Goal: Communication & Community: Connect with others

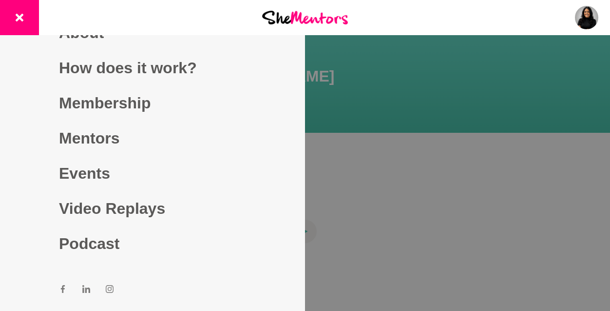
click at [0, 0] on p "Messages" at bounding box center [0, 0] width 0 height 0
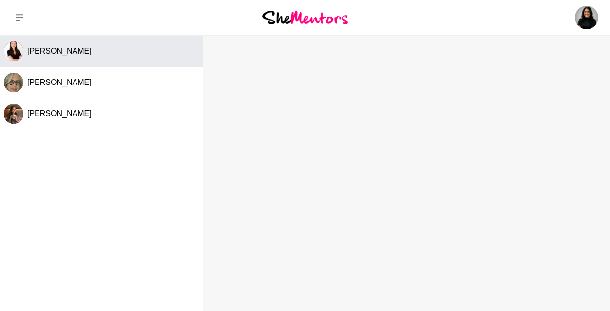
click at [101, 52] on div "[PERSON_NAME]" at bounding box center [113, 51] width 172 height 10
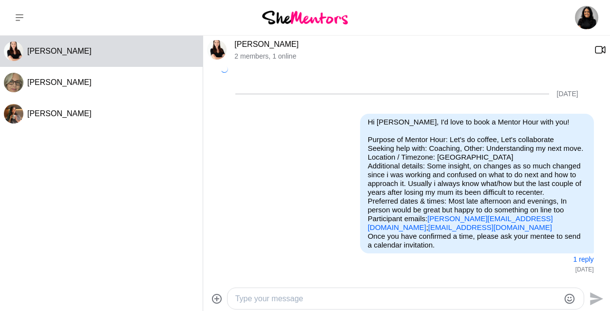
scroll to position [730, 0]
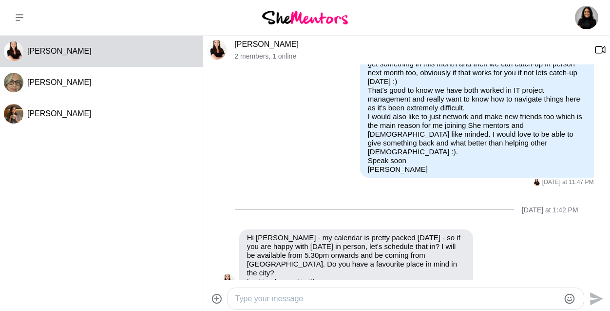
click at [318, 295] on textarea "Type your message" at bounding box center [397, 298] width 325 height 12
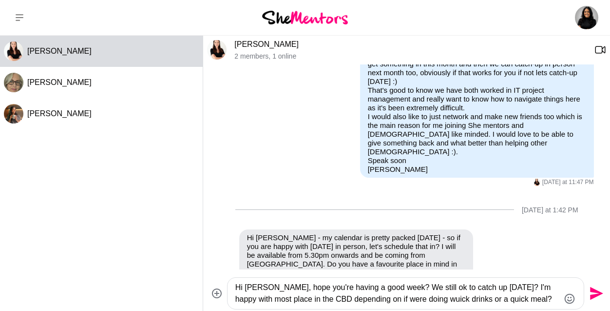
click at [438, 298] on textarea "Hi [PERSON_NAME], hope you're having a good week? We still ok to catch up [DATE…" at bounding box center [397, 292] width 325 height 23
type textarea "Hi [PERSON_NAME], hope you're having a good week? We still ok to catch up [DATE…"
click at [541, 300] on textarea "Hi [PERSON_NAME], hope you're having a good week? We still ok to catch up [DATE…" at bounding box center [397, 292] width 325 height 23
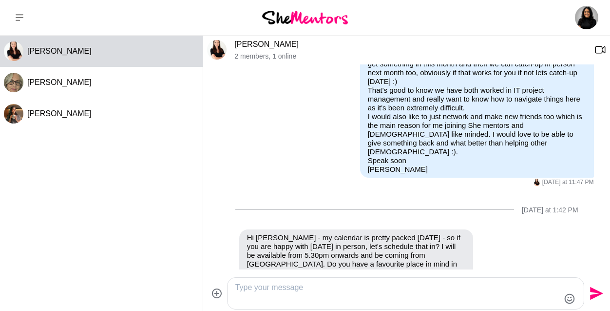
scroll to position [815, 0]
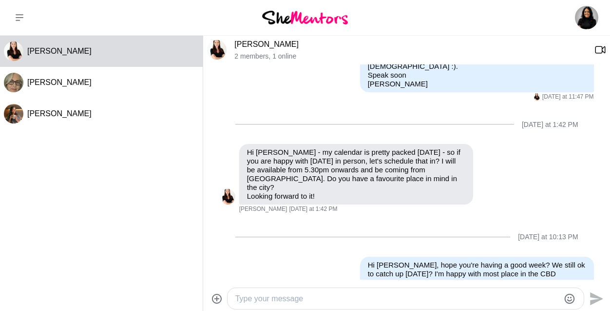
type textarea "i"
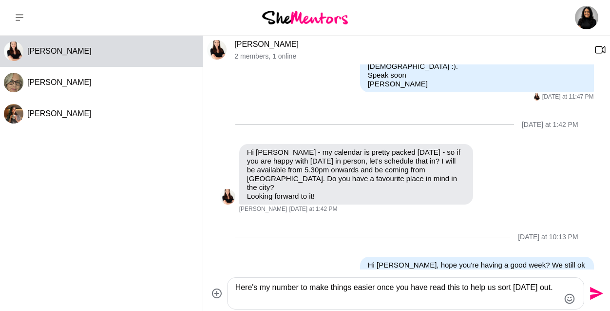
type textarea "Here's my number to make things easier once you have read this to help us sort …"
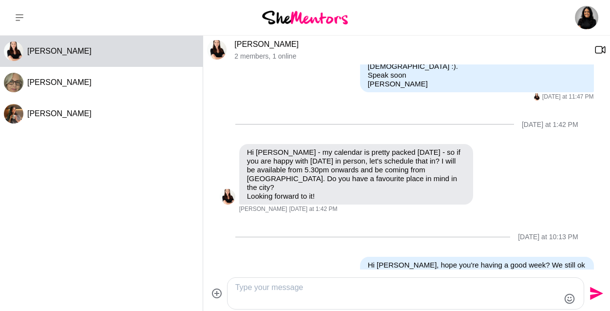
scroll to position [841, 0]
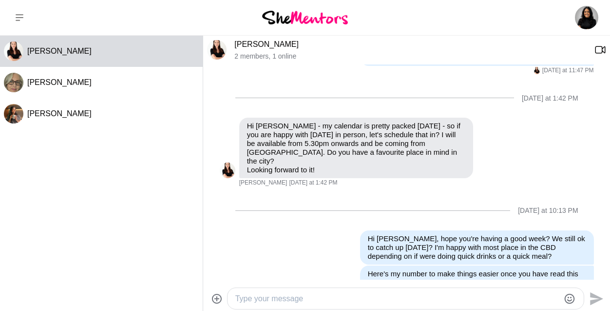
type textarea "0"
type textarea "My number is [PHONE_NUMBER]."
click at [592, 295] on icon "Send" at bounding box center [596, 298] width 13 height 13
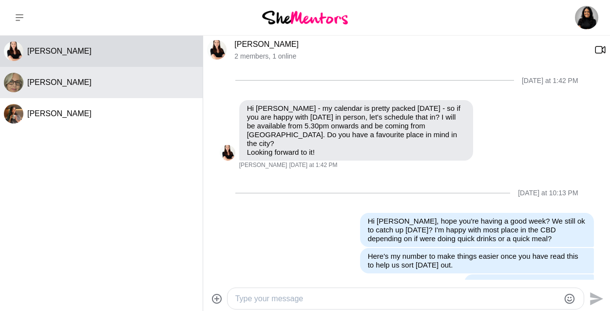
click at [53, 84] on span "[PERSON_NAME]" at bounding box center [59, 82] width 64 height 8
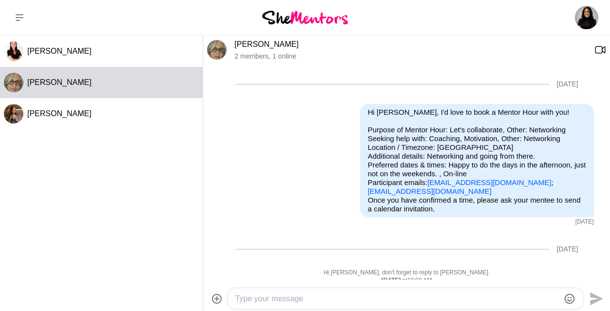
scroll to position [348, 0]
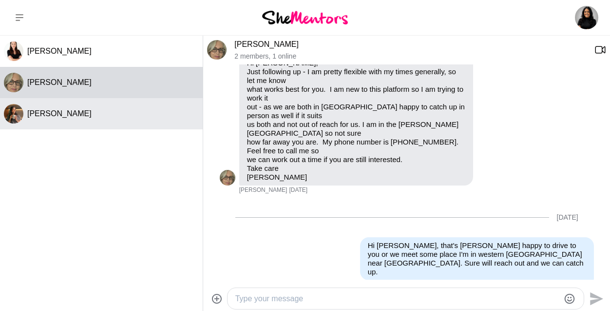
click at [53, 108] on button "[PERSON_NAME]" at bounding box center [101, 113] width 203 height 31
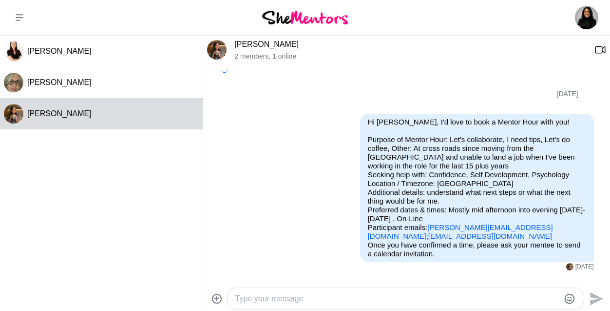
scroll to position [129, 0]
